Goal: Task Accomplishment & Management: Manage account settings

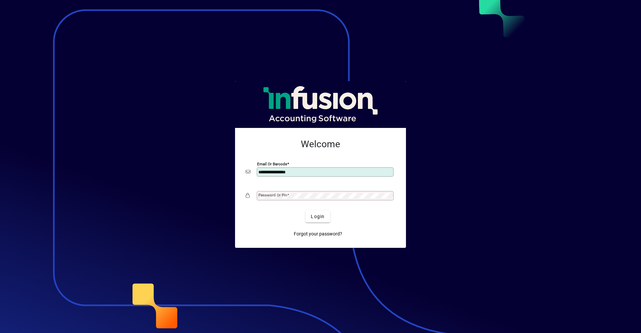
type input "**********"
click at [305, 210] on button "Login" at bounding box center [317, 216] width 24 height 12
